Goal: Use online tool/utility

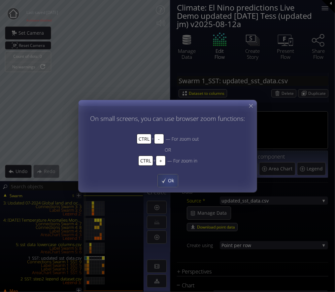
click at [168, 180] on span "Ok" at bounding box center [172, 180] width 10 height 7
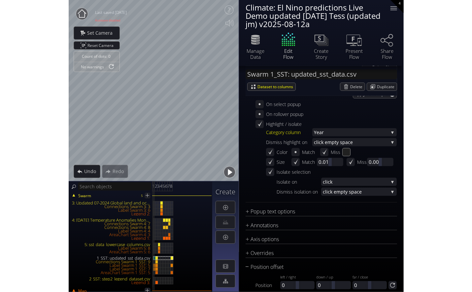
scroll to position [1057, 0]
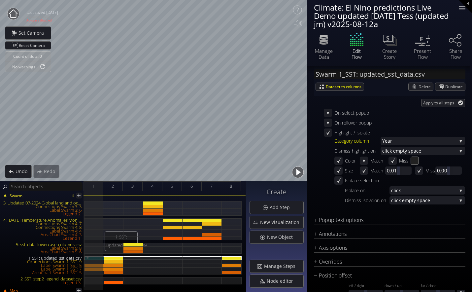
click at [94, 257] on div "1_SST: updated_sst_data.csv" at bounding box center [94, 258] width 19 height 4
click at [335, 40] on icon at bounding box center [420, 39] width 14 height 9
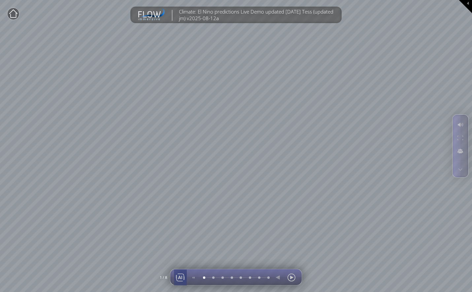
click at [181, 278] on div at bounding box center [180, 277] width 10 height 16
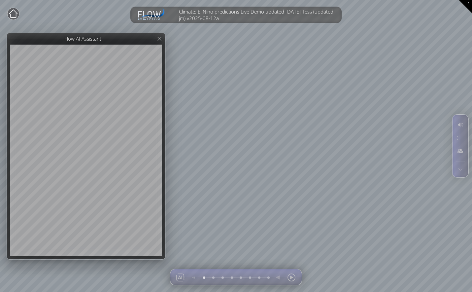
click at [335, 164] on html "Loading may take a while. Please wait Give us a bit more time. Maybe this Flow …" at bounding box center [236, 146] width 472 height 292
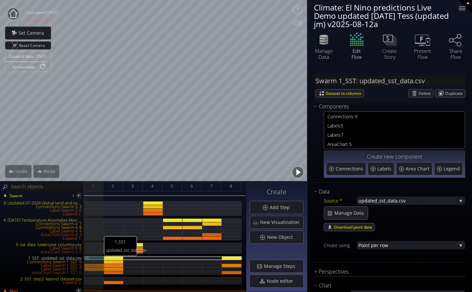
click at [96, 258] on div "1_SST: updated_sst_data.csv" at bounding box center [94, 258] width 19 height 4
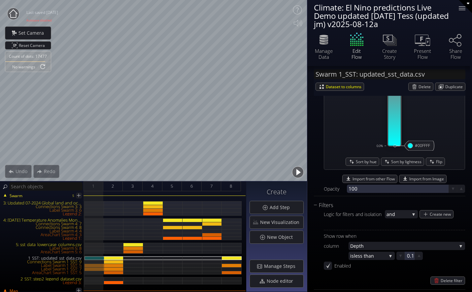
scroll to position [891, 0]
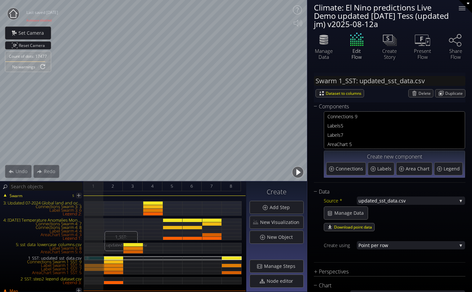
click at [93, 257] on div "1_SST: updated_sst_data.csv" at bounding box center [94, 258] width 19 height 4
click at [461, 105] on div at bounding box center [461, 106] width 8 height 8
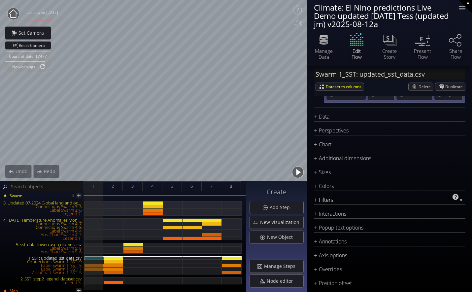
scroll to position [99, 0]
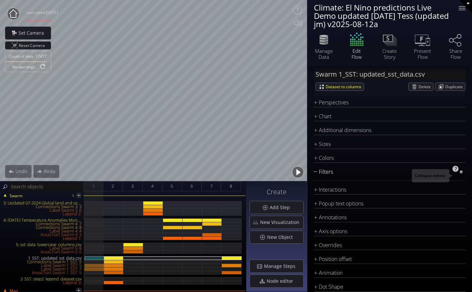
click at [460, 176] on div at bounding box center [461, 172] width 8 height 8
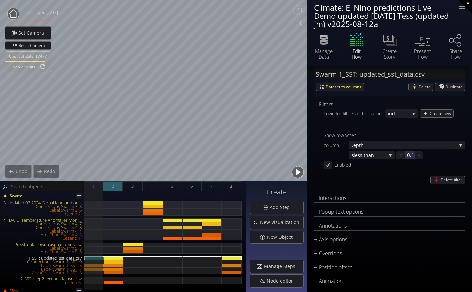
click at [115, 183] on div "2" at bounding box center [113, 186] width 20 height 10
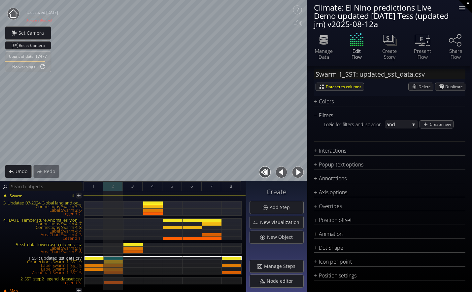
scroll to position [88, 0]
click at [134, 185] on div "3" at bounding box center [133, 186] width 20 height 10
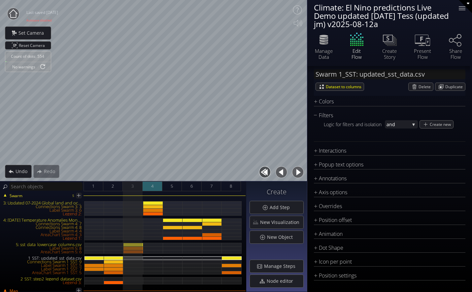
click at [156, 186] on div "4" at bounding box center [153, 186] width 20 height 10
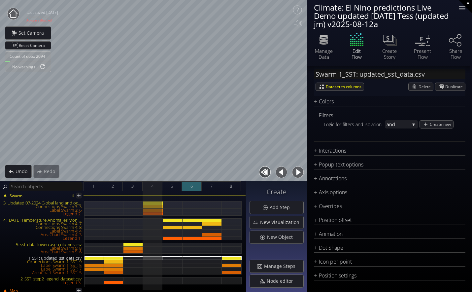
drag, startPoint x: 175, startPoint y: 185, endPoint x: 192, endPoint y: 190, distance: 17.0
click at [175, 185] on div "5" at bounding box center [172, 186] width 20 height 10
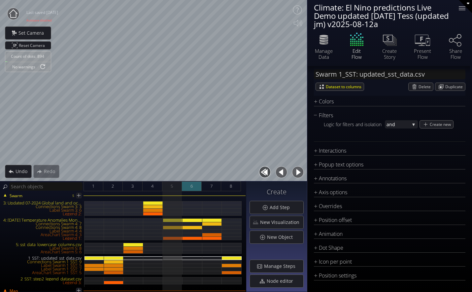
click at [192, 189] on span "6" at bounding box center [192, 186] width 2 height 8
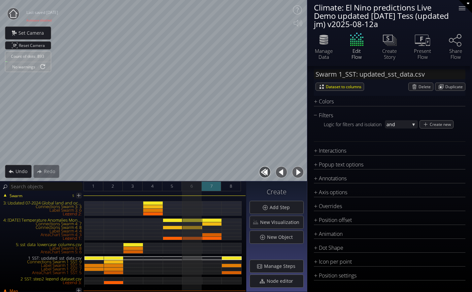
click at [213, 189] on div "7" at bounding box center [212, 186] width 20 height 10
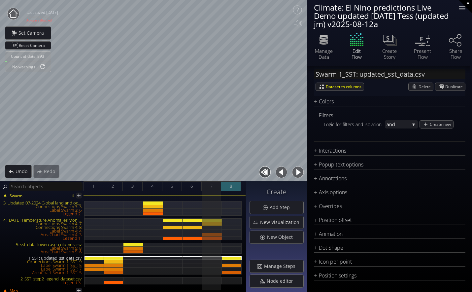
click at [234, 186] on div "8" at bounding box center [231, 186] width 20 height 10
